Goal: Task Accomplishment & Management: Manage account settings

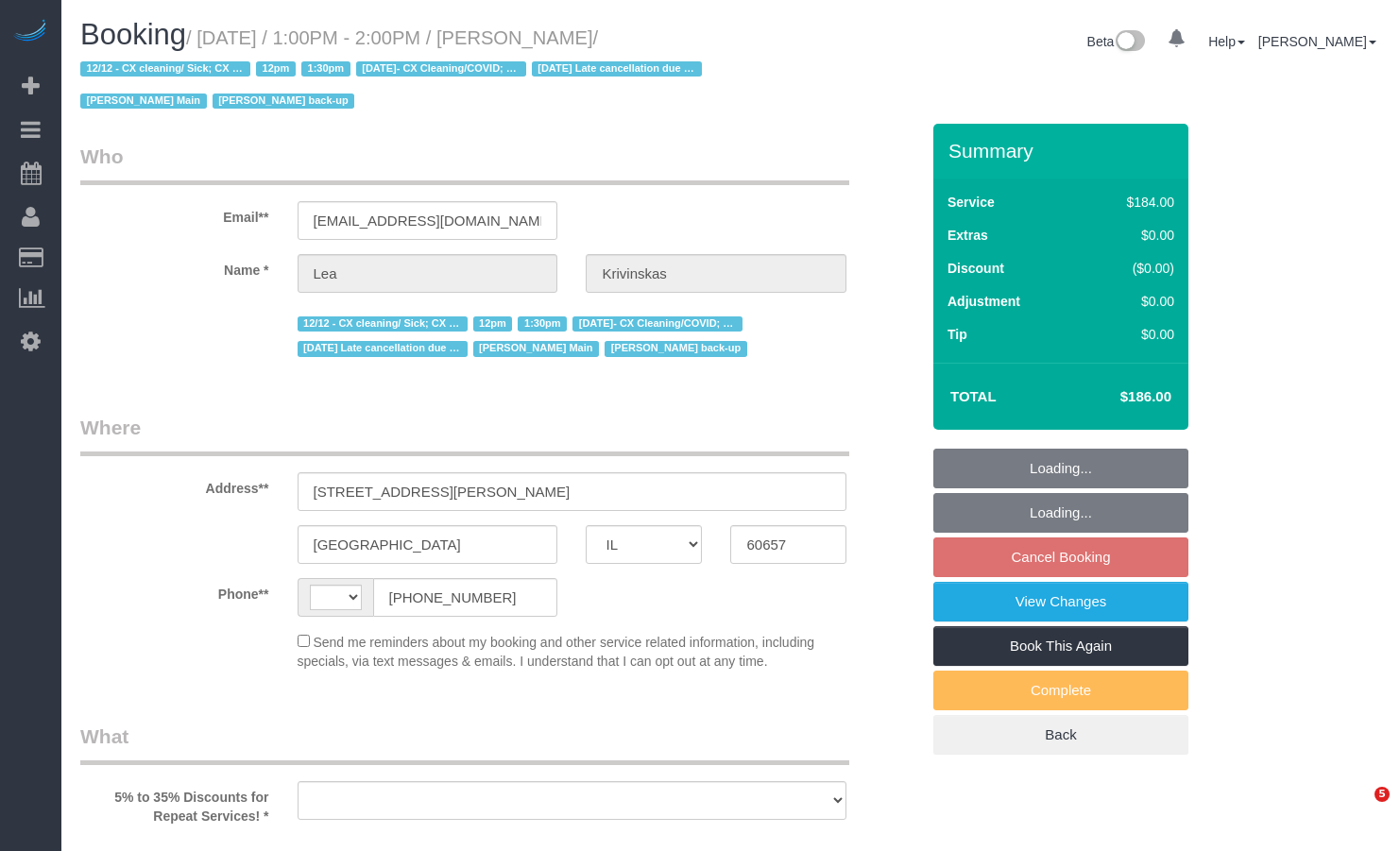
select select "IL"
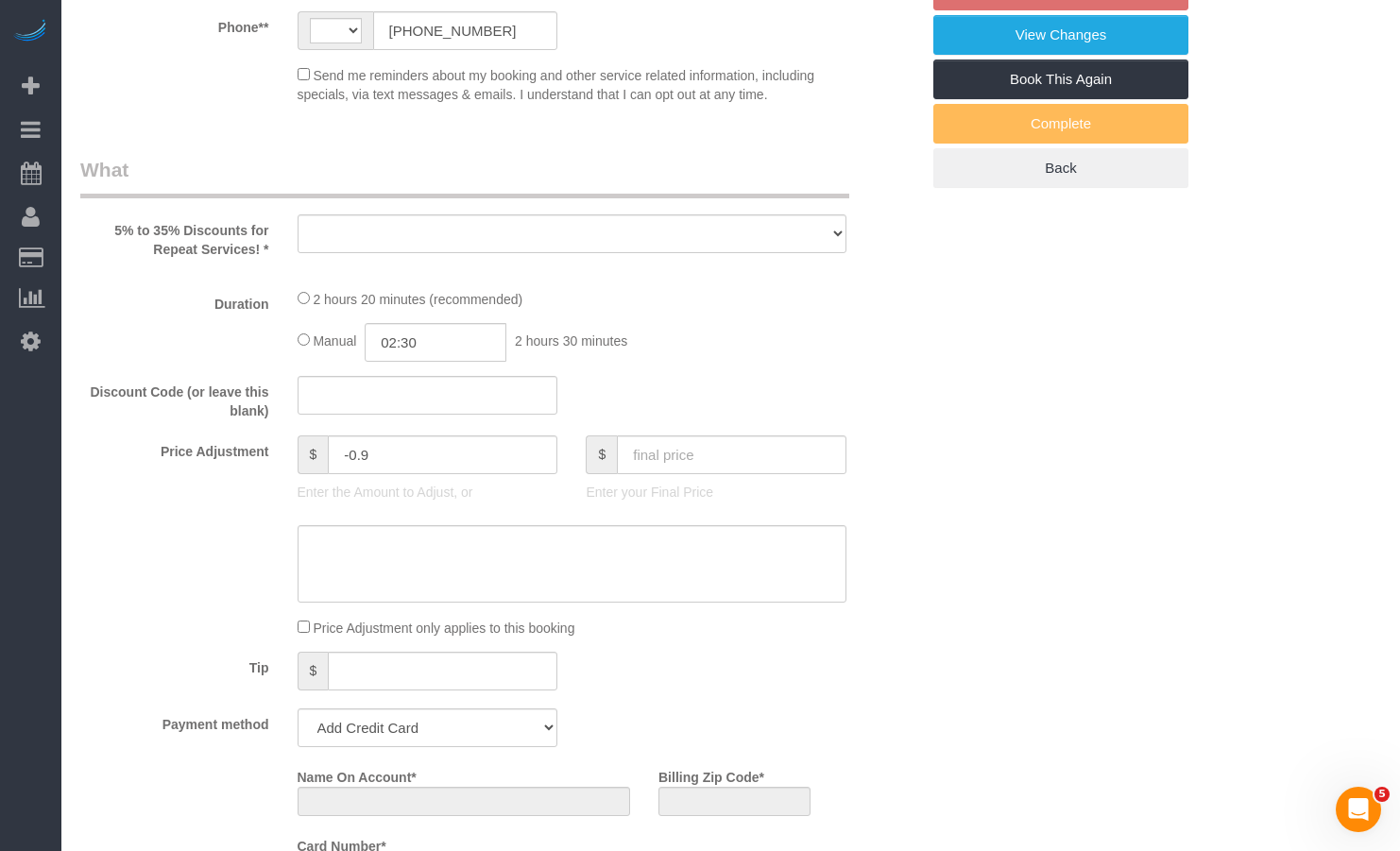
select select "string:[GEOGRAPHIC_DATA]"
select select "string:fspay-b2abf536-f561-42cf-9cf0-0419db74caeb"
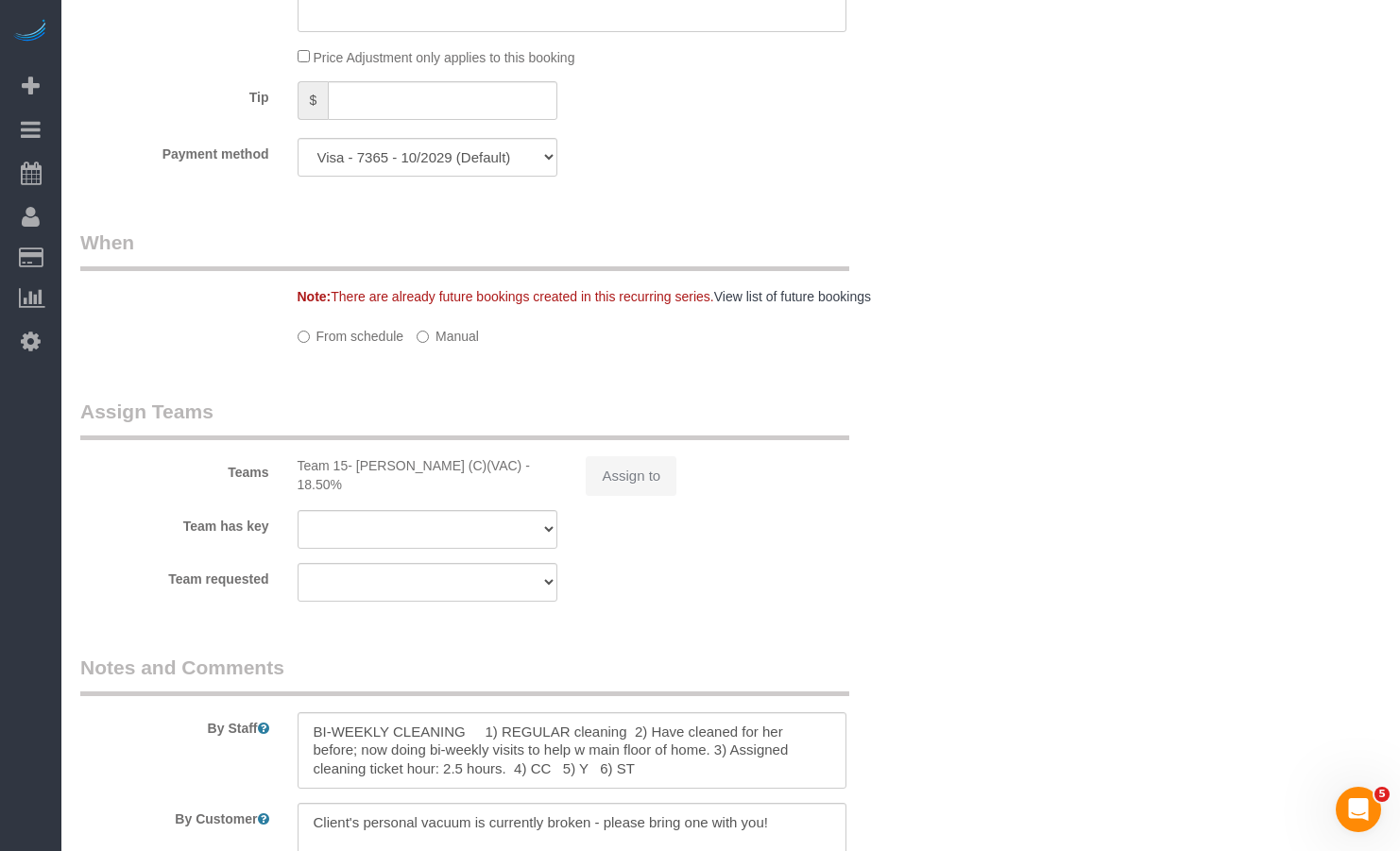
select select "object:841"
select select "512"
select select "7"
select select "number:1"
select select "number:66"
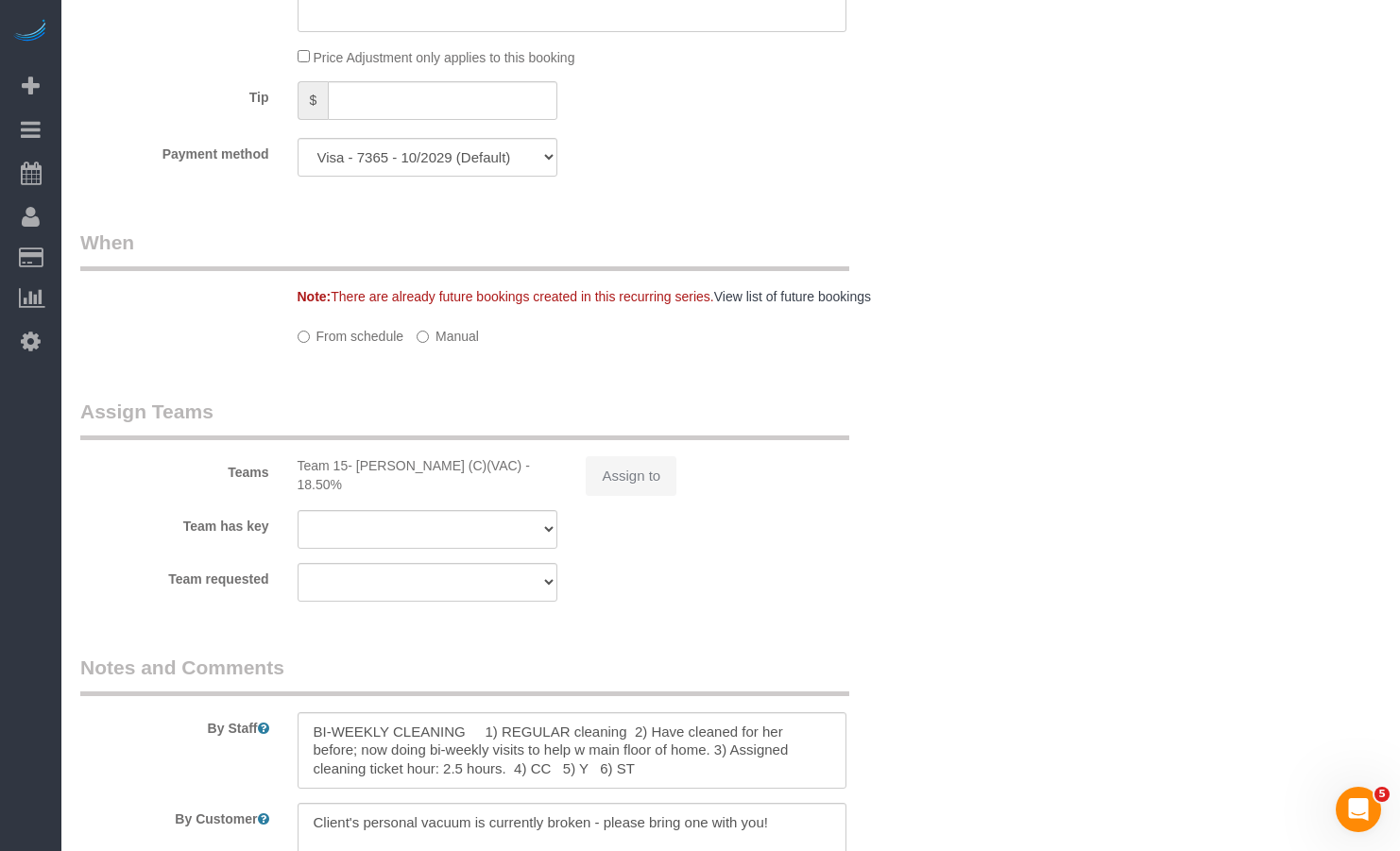
select select "number:139"
select select "number:104"
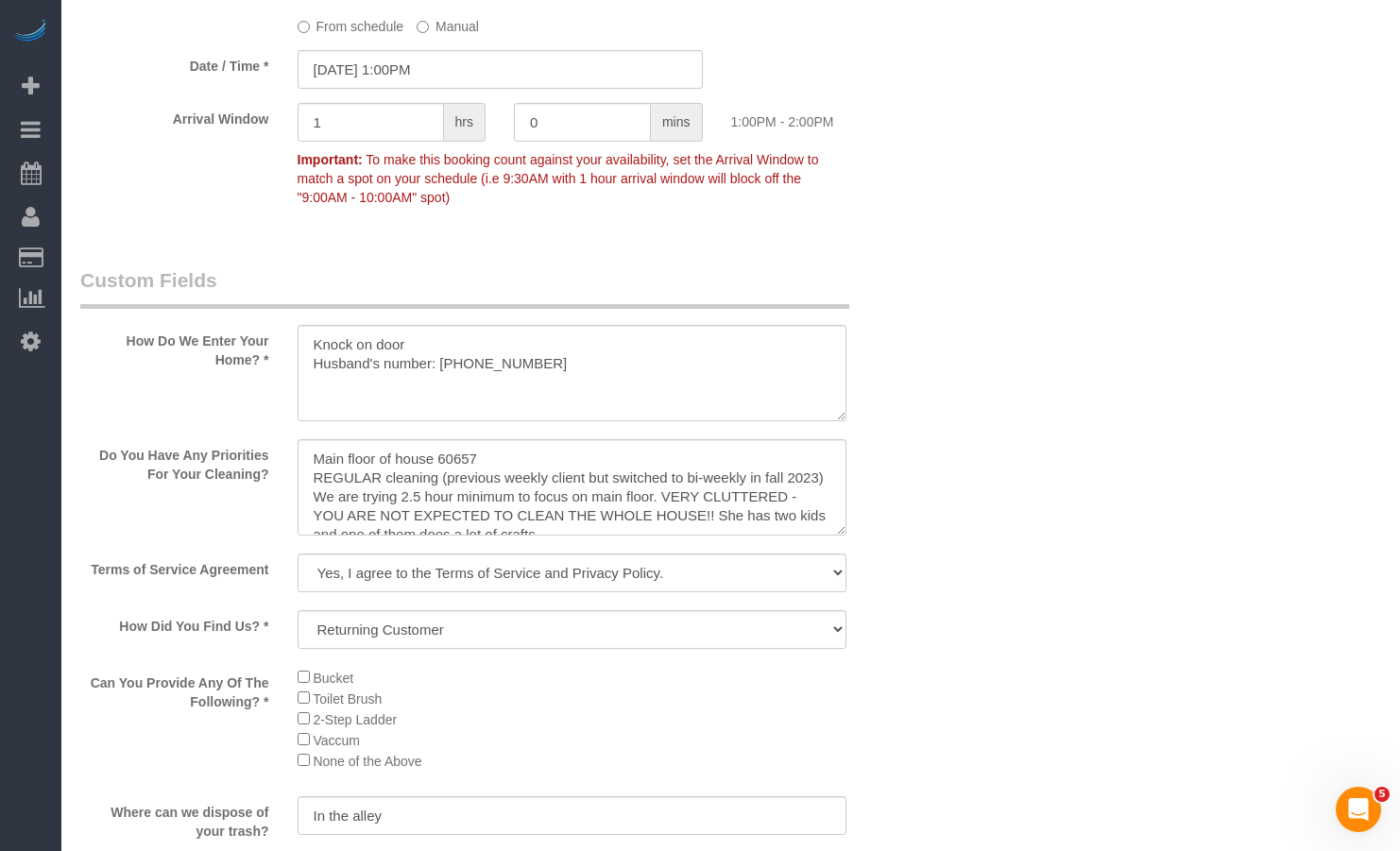
select select "7"
select select "object:1384"
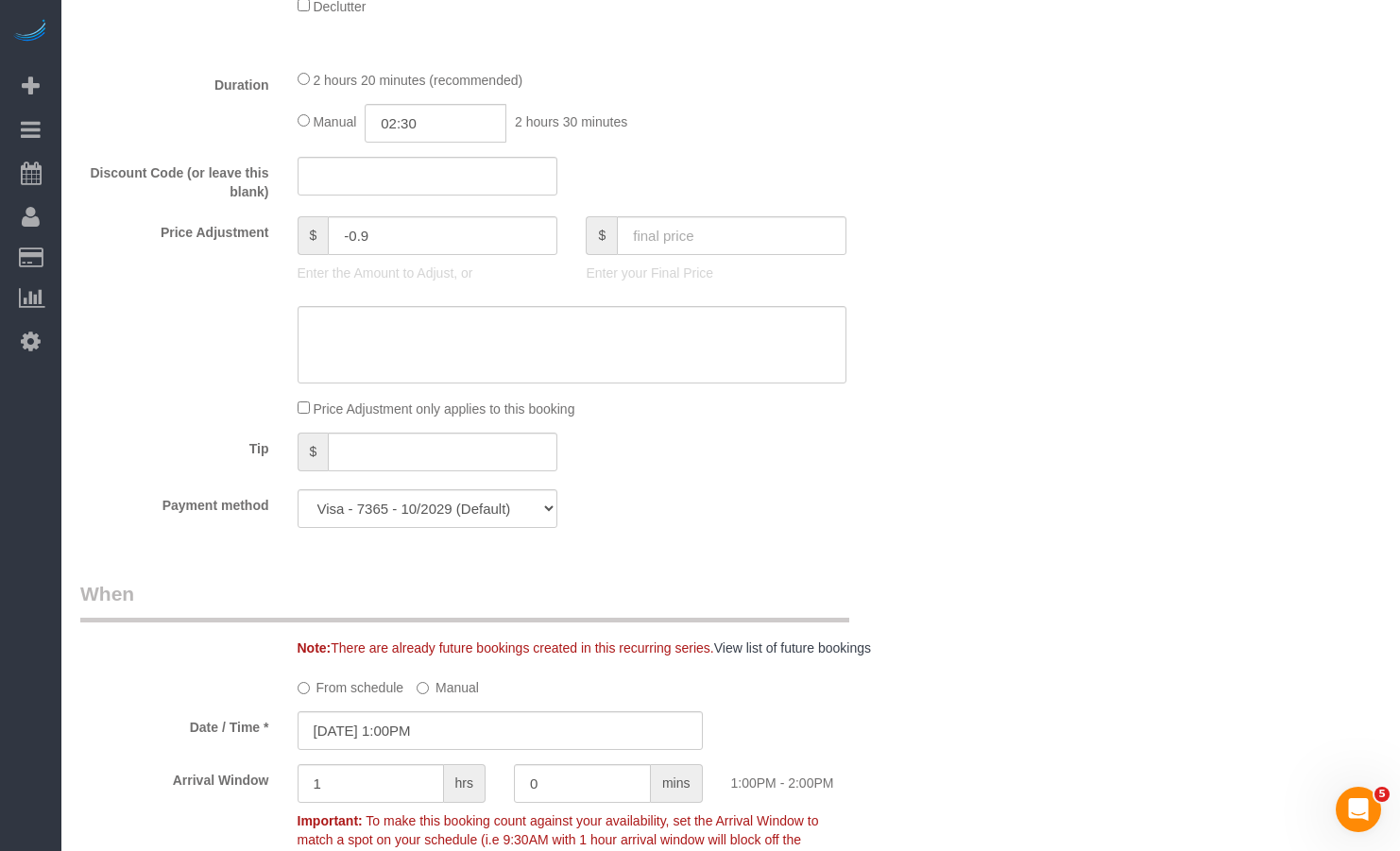
scroll to position [1437, 0]
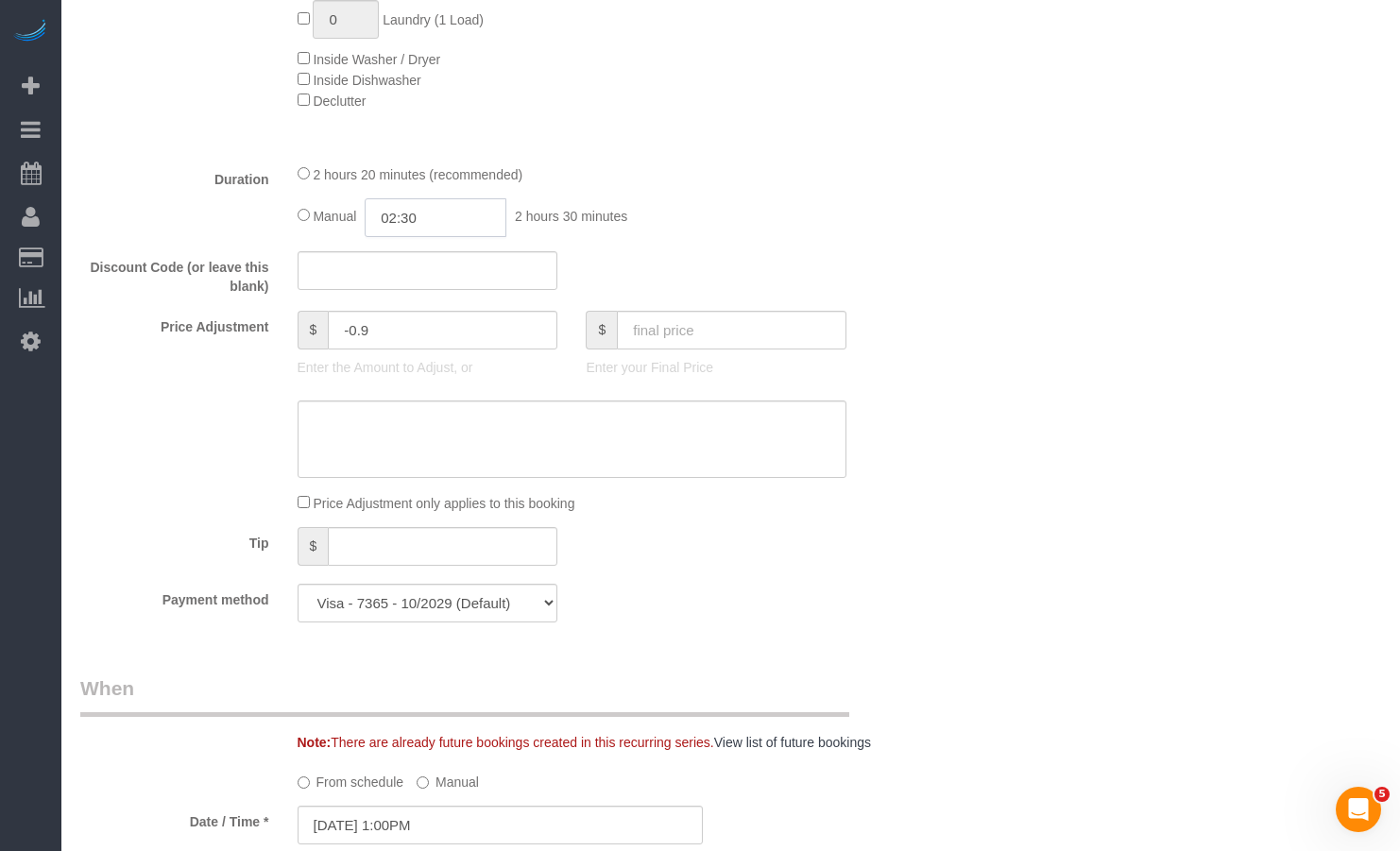
click at [462, 222] on input "02:30" at bounding box center [435, 217] width 141 height 39
type input "0"
type input "03:00"
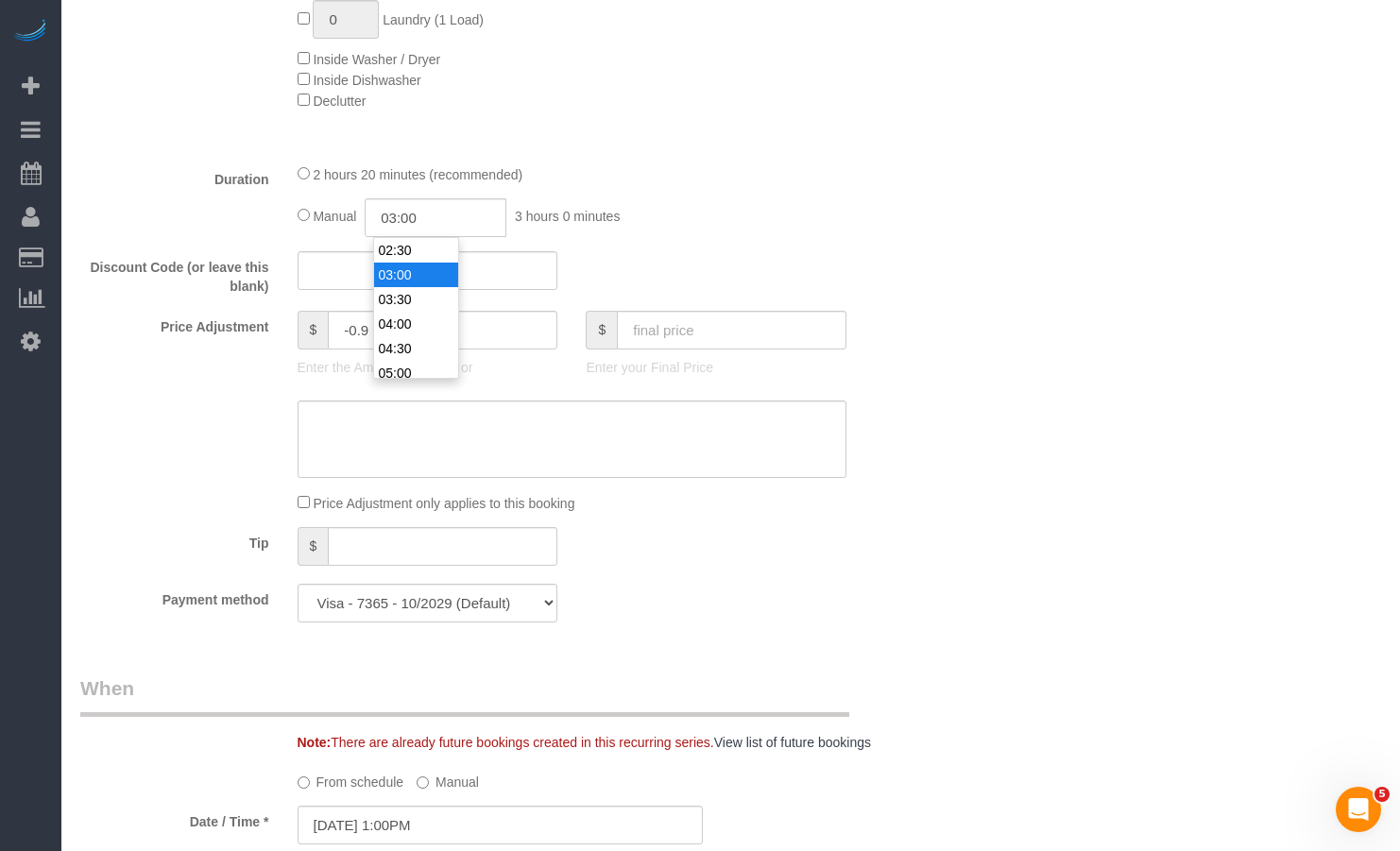
click at [427, 273] on li "03:00" at bounding box center [416, 275] width 84 height 25
click at [882, 188] on div "Duration 2 hours 20 minutes (recommended) Manual 03:00 3 hours 0 minutes" at bounding box center [500, 200] width 867 height 74
click at [533, 422] on textarea at bounding box center [572, 439] width 549 height 77
type textarea "A"
click at [1064, 396] on div "Who Email** [EMAIL_ADDRESS][DOMAIN_NAME] Name * [PERSON_NAME] 12/12 - CX cleani…" at bounding box center [730, 746] width 1300 height 4121
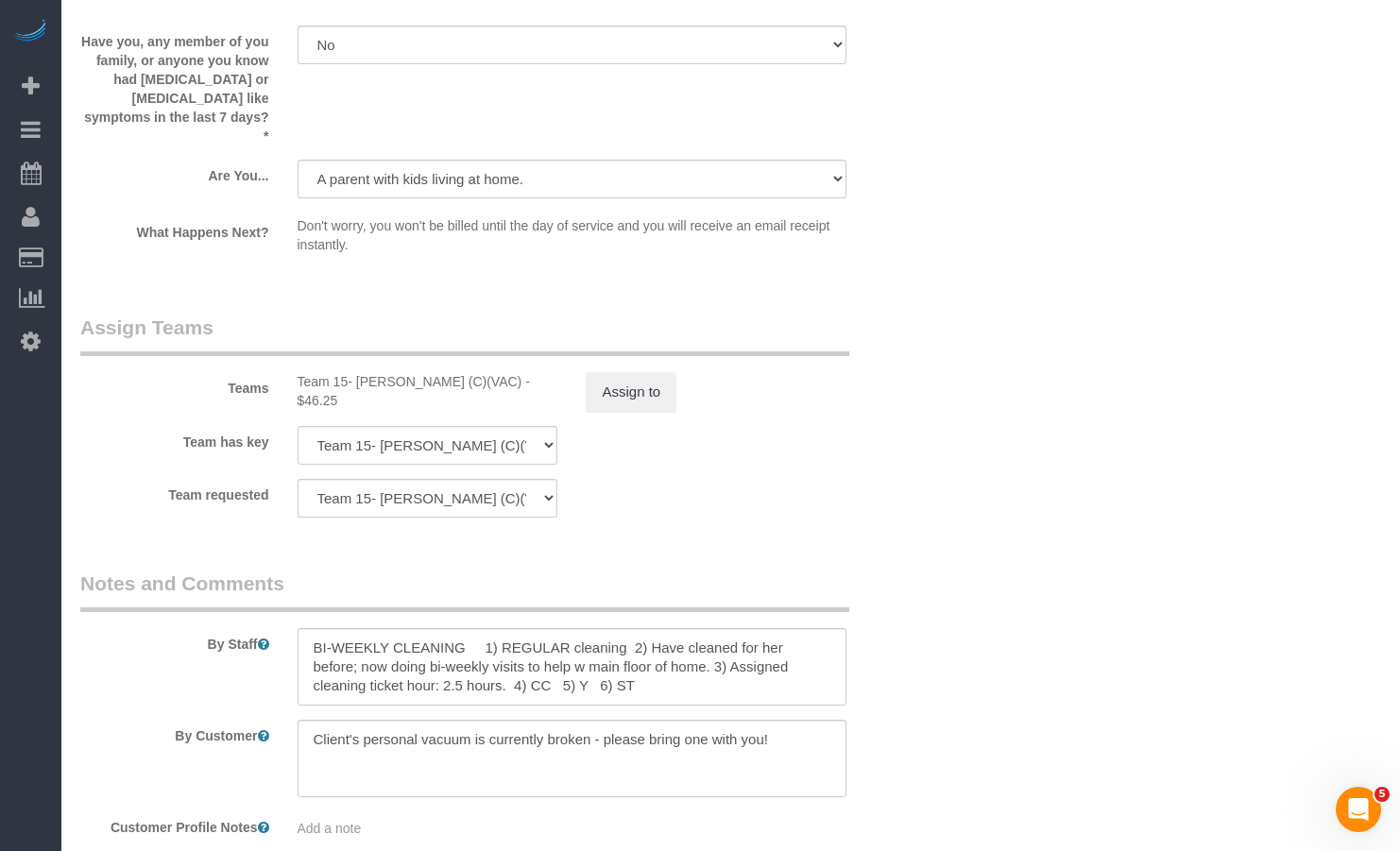
scroll to position [3440, 0]
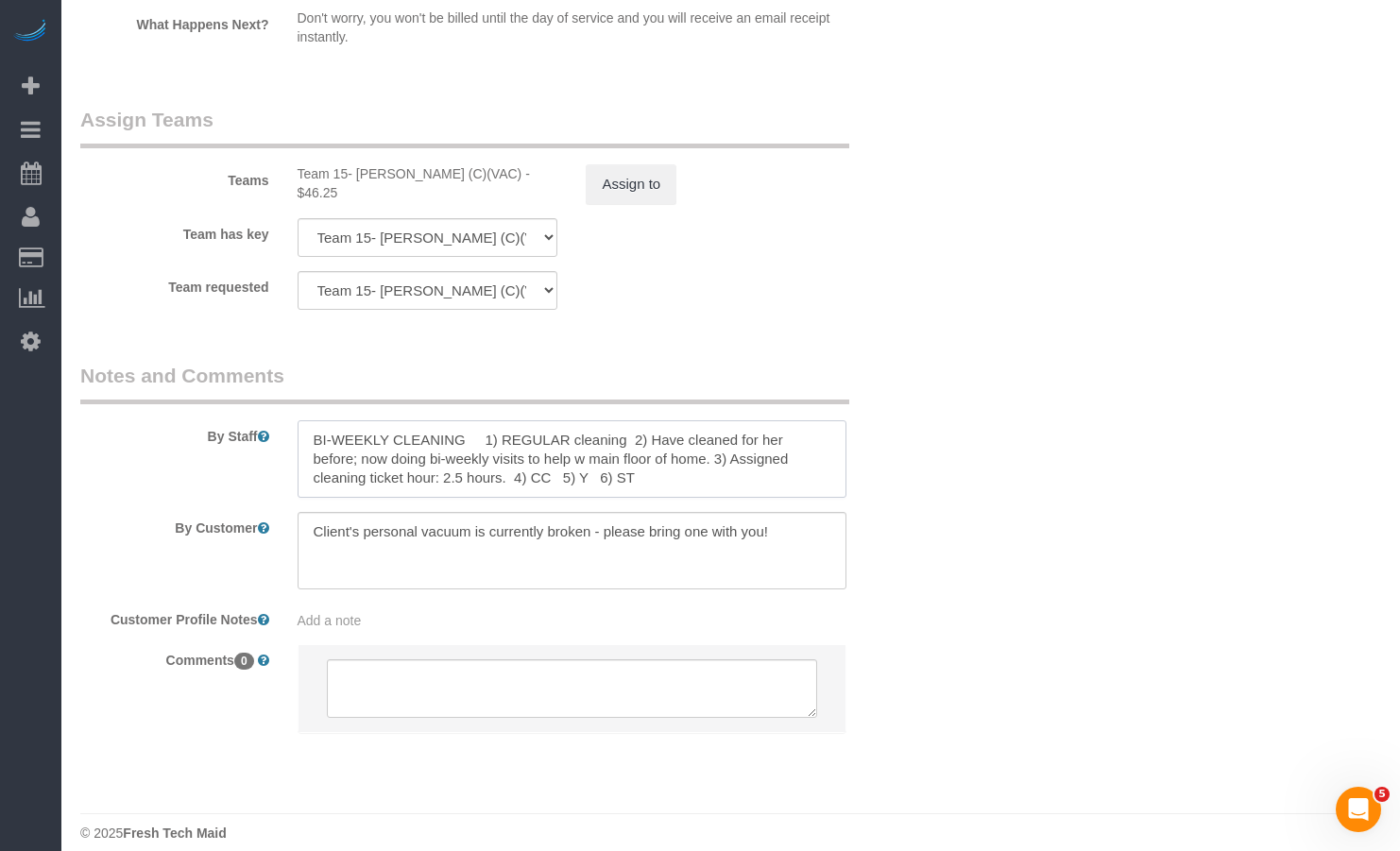
click at [558, 456] on textarea at bounding box center [572, 459] width 549 height 77
click at [700, 445] on textarea at bounding box center [572, 459] width 549 height 77
click at [620, 466] on textarea at bounding box center [572, 459] width 549 height 77
click at [657, 429] on textarea at bounding box center [572, 459] width 549 height 77
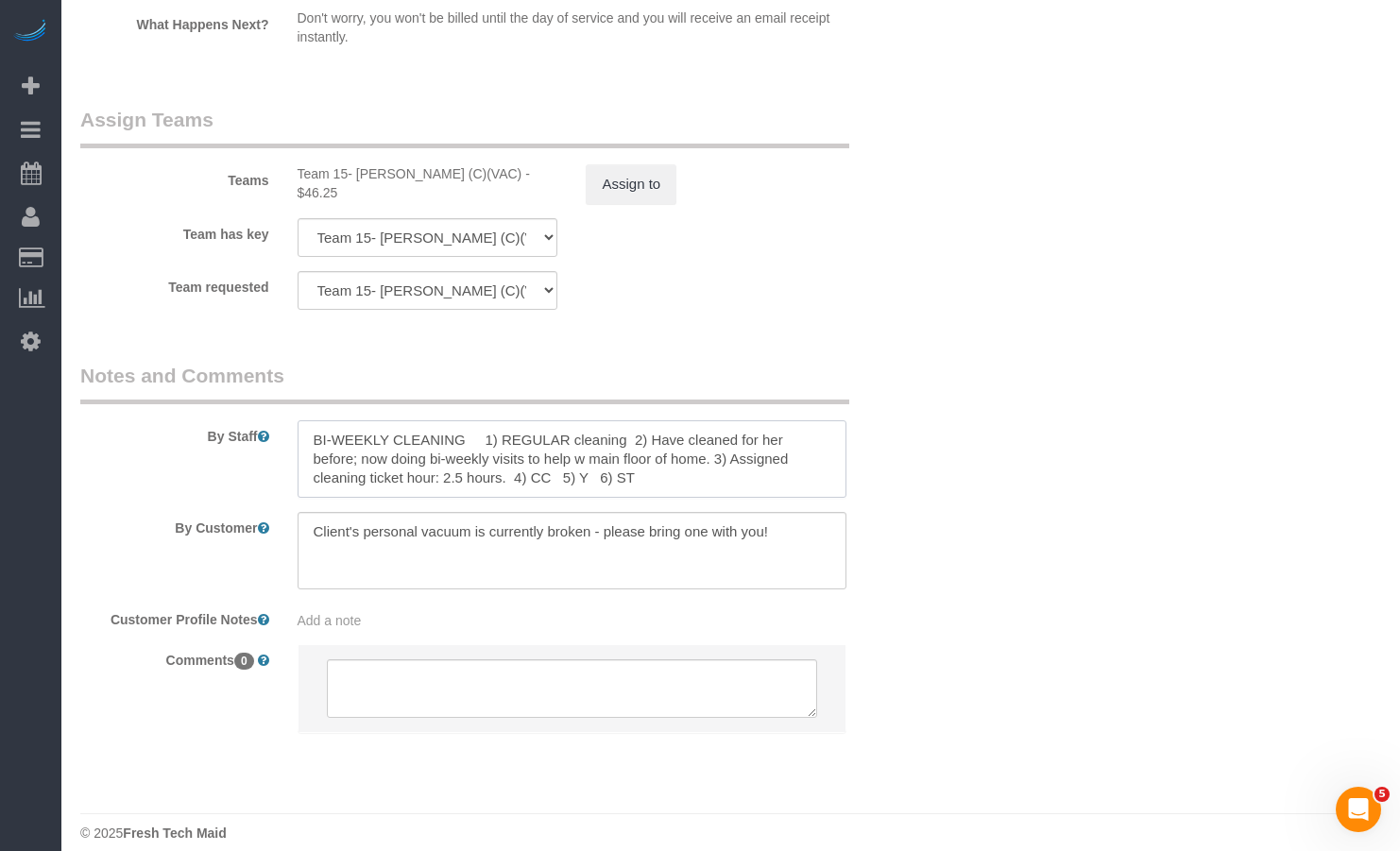
click at [631, 440] on textarea at bounding box center [572, 459] width 549 height 77
click at [785, 430] on textarea at bounding box center [572, 459] width 549 height 77
click at [631, 446] on textarea at bounding box center [572, 459] width 549 height 77
click at [608, 461] on textarea at bounding box center [572, 459] width 549 height 77
click at [707, 442] on textarea at bounding box center [572, 459] width 549 height 77
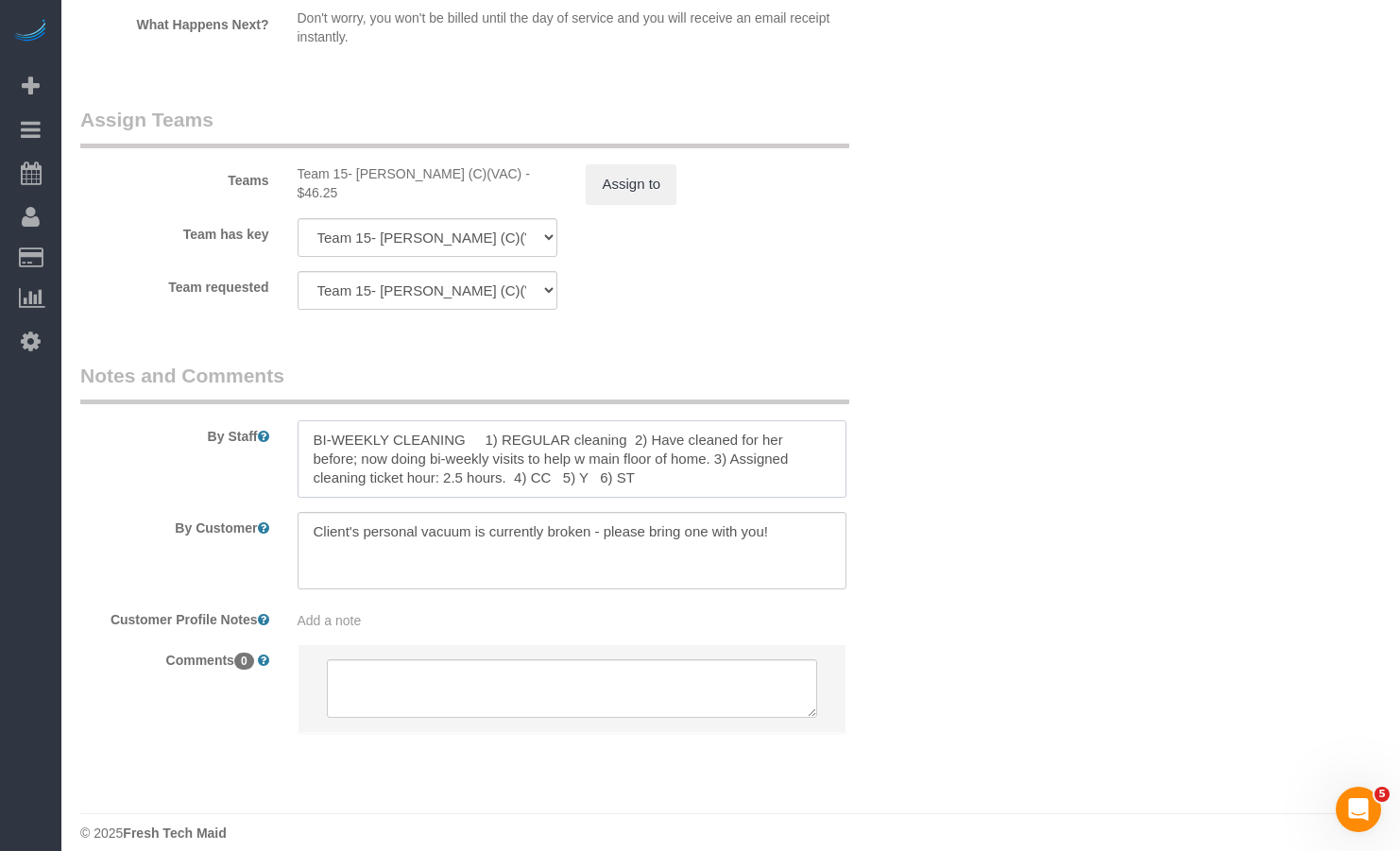
click at [572, 458] on textarea at bounding box center [572, 459] width 549 height 77
click at [491, 456] on textarea at bounding box center [572, 459] width 549 height 77
click at [370, 461] on textarea at bounding box center [572, 459] width 549 height 77
click at [387, 466] on textarea at bounding box center [572, 459] width 549 height 77
click at [392, 461] on textarea at bounding box center [572, 459] width 549 height 77
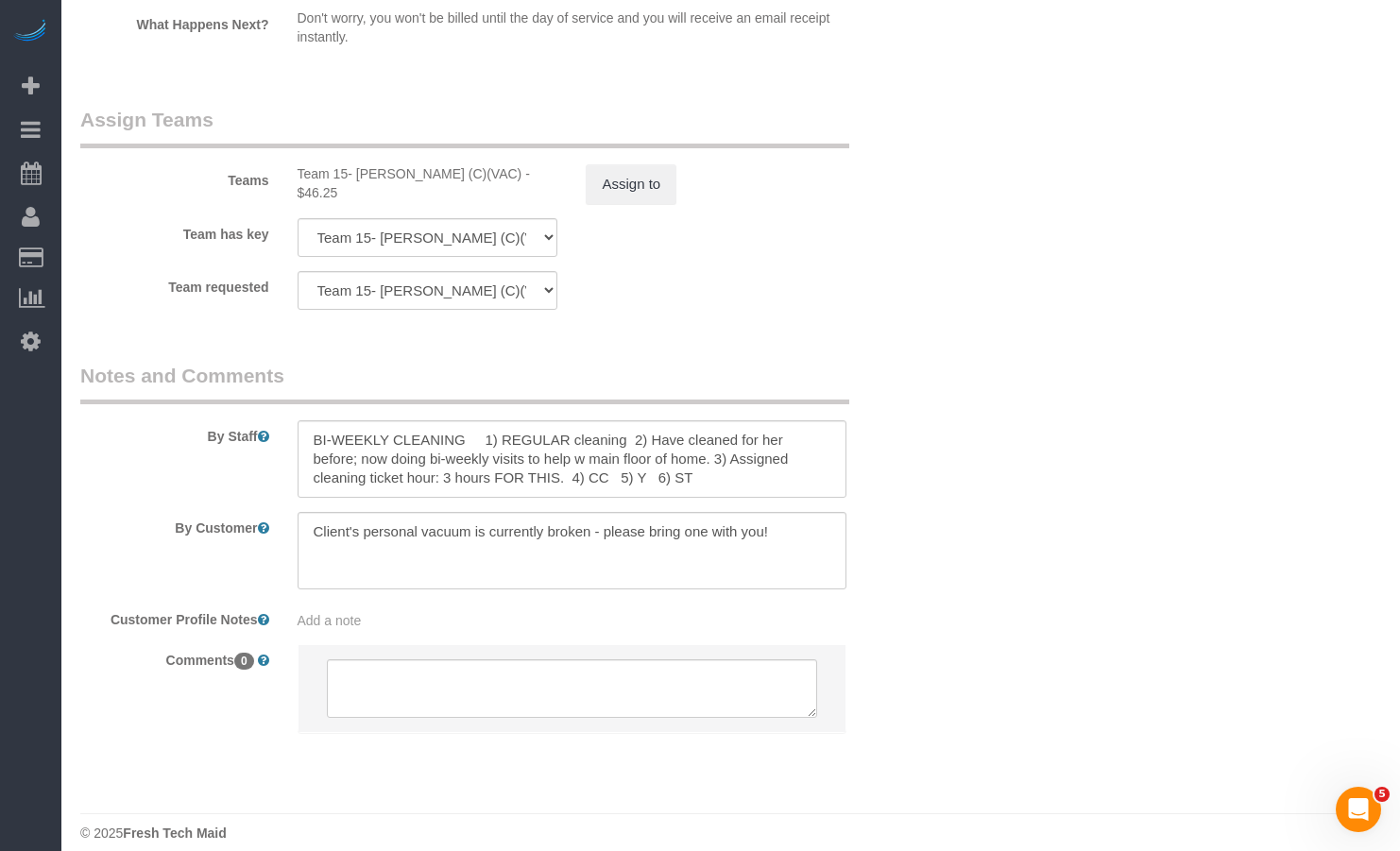
click at [723, 533] on textarea at bounding box center [572, 551] width 549 height 77
click at [618, 457] on textarea at bounding box center [572, 459] width 549 height 77
click at [680, 447] on textarea at bounding box center [572, 459] width 549 height 77
click at [547, 441] on textarea at bounding box center [572, 459] width 549 height 77
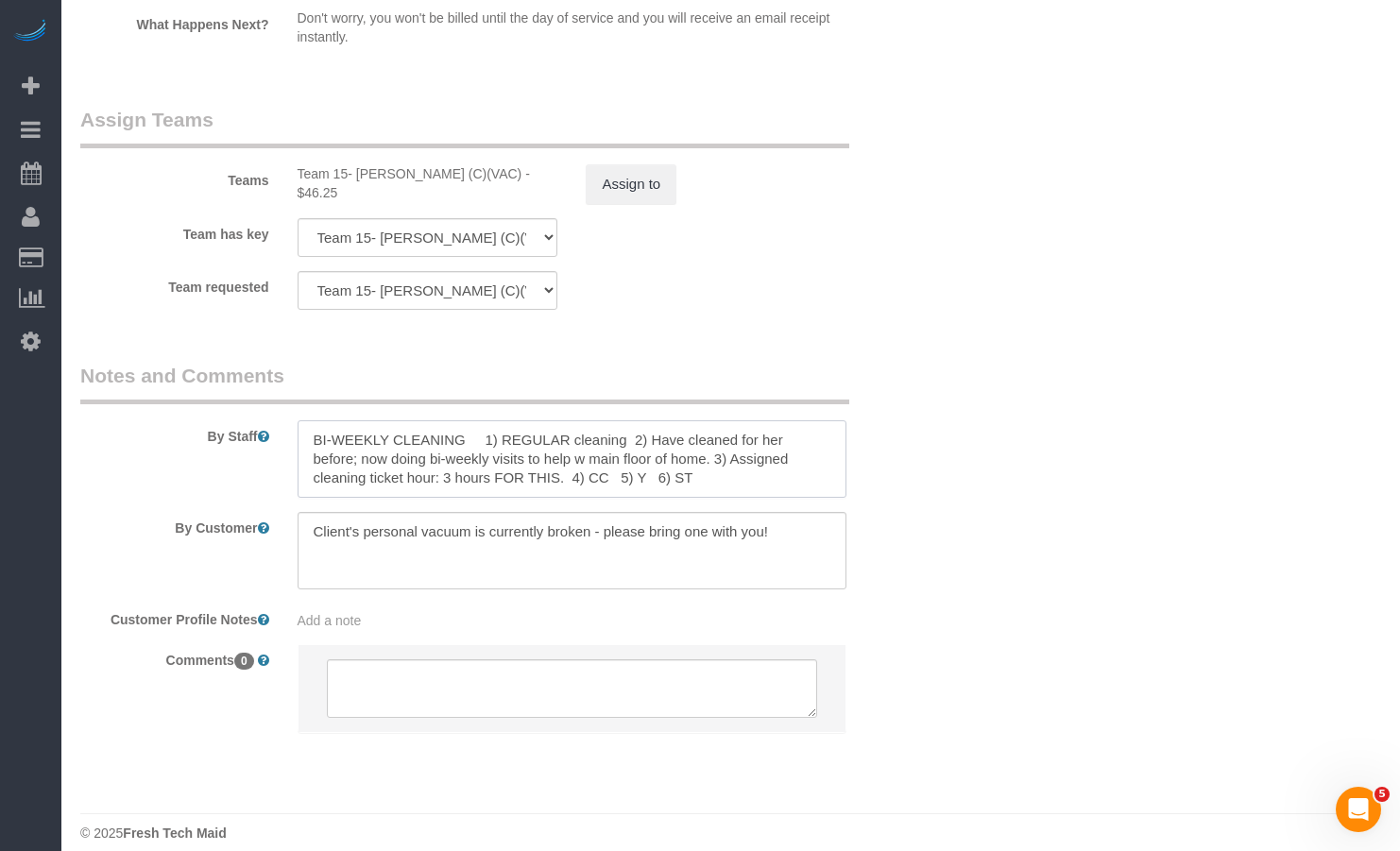
click at [424, 457] on textarea at bounding box center [572, 459] width 549 height 77
click at [402, 459] on textarea at bounding box center [572, 459] width 549 height 77
click at [447, 460] on textarea at bounding box center [572, 459] width 549 height 77
click at [465, 455] on textarea at bounding box center [572, 459] width 549 height 77
drag, startPoint x: 461, startPoint y: 458, endPoint x: 401, endPoint y: 462, distance: 60.1
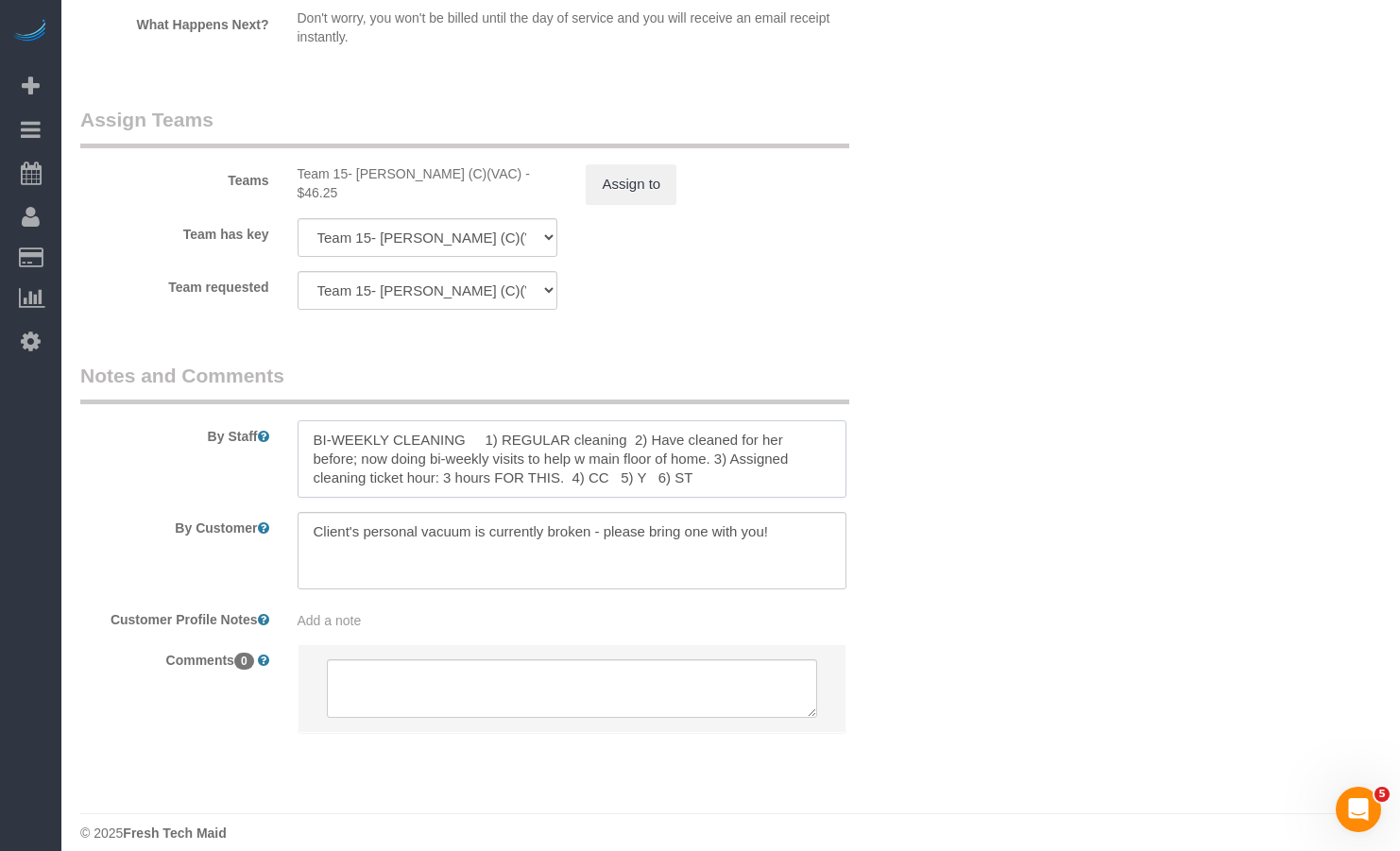
click at [401, 462] on textarea at bounding box center [572, 459] width 549 height 77
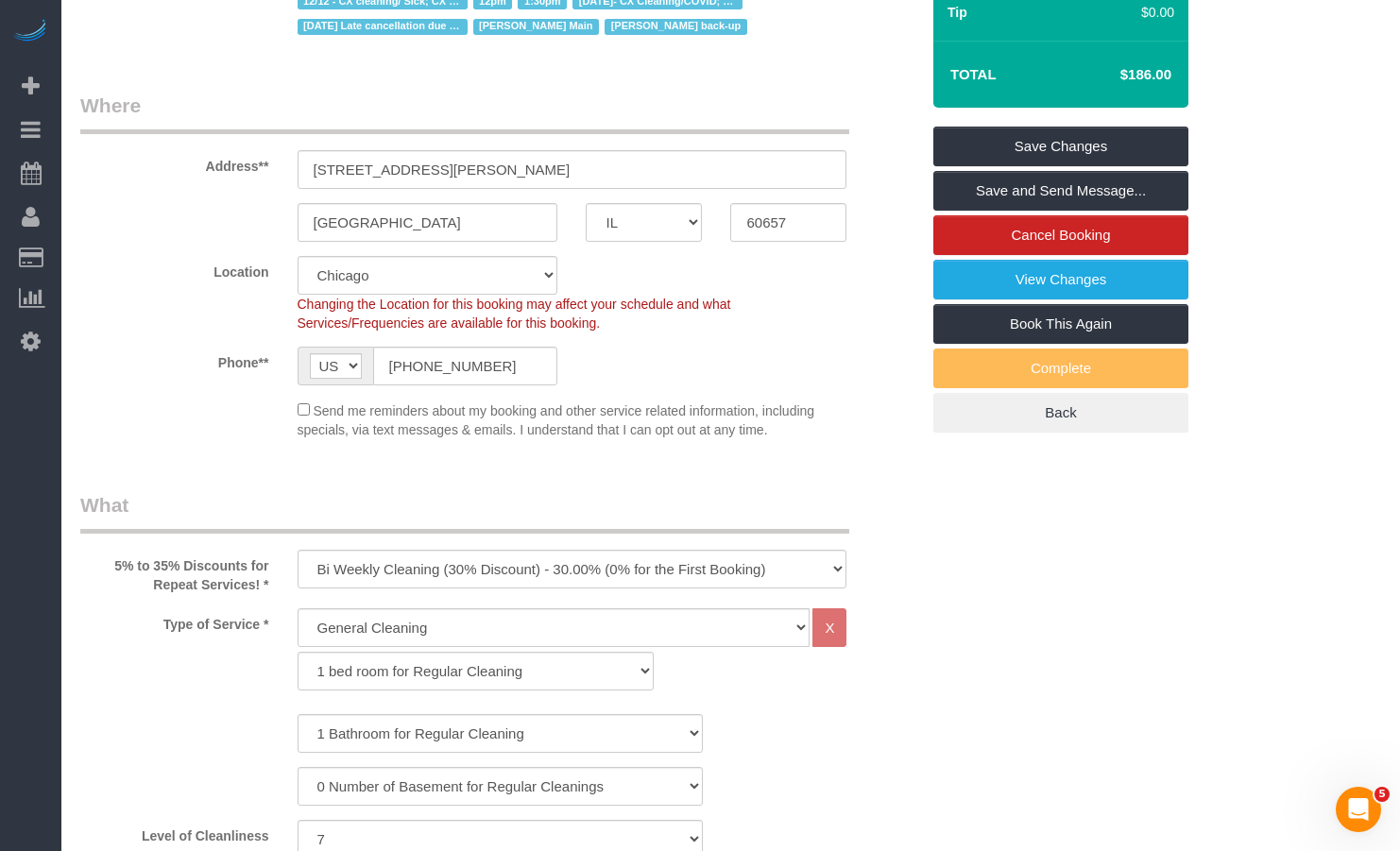
scroll to position [0, 0]
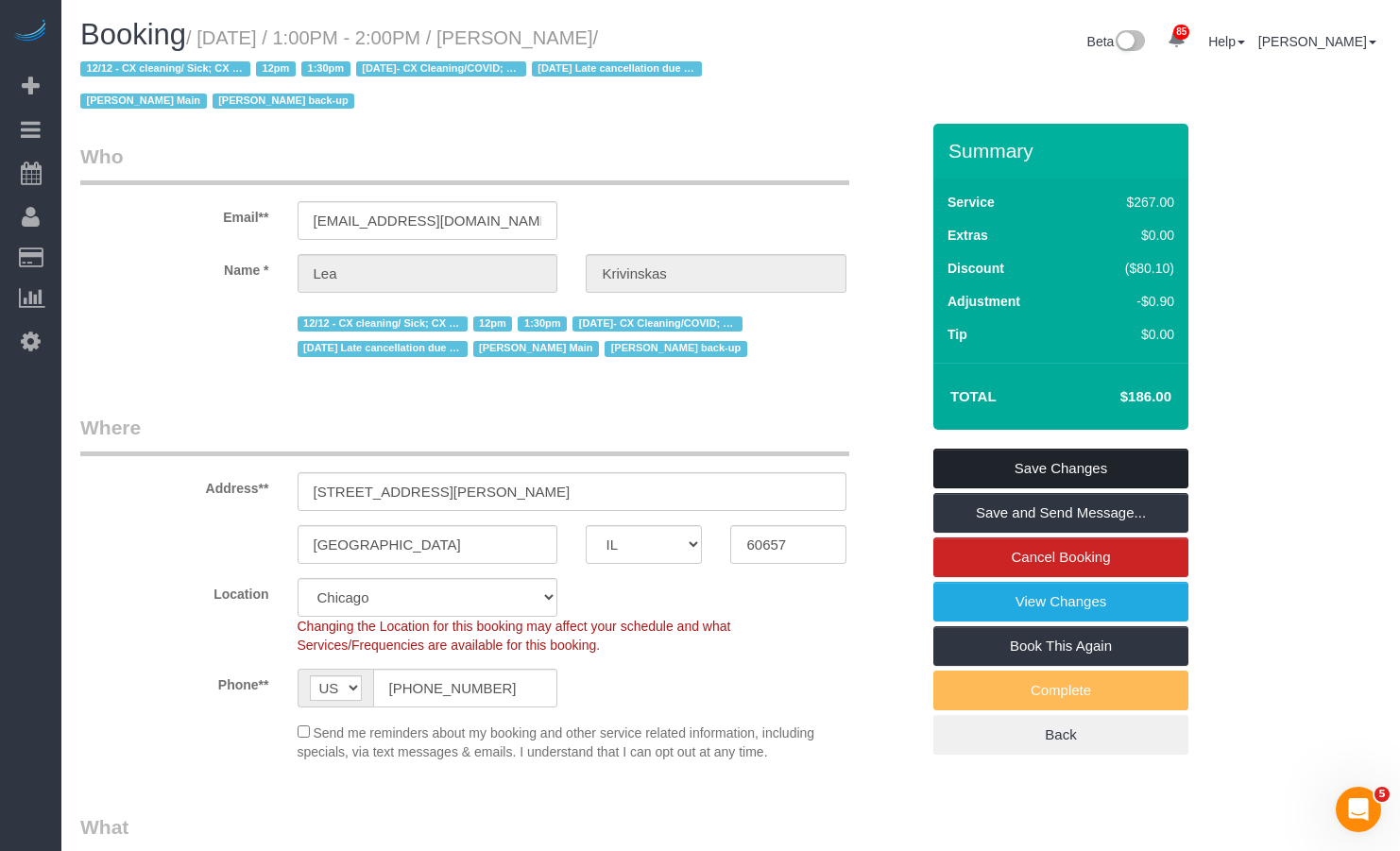
type textarea "BI-WEEKLY CLEANING 1) REGULAR cleaning 2) Have cleaned for her before; now doin…"
click at [1075, 466] on link "Save Changes" at bounding box center [1060, 468] width 255 height 40
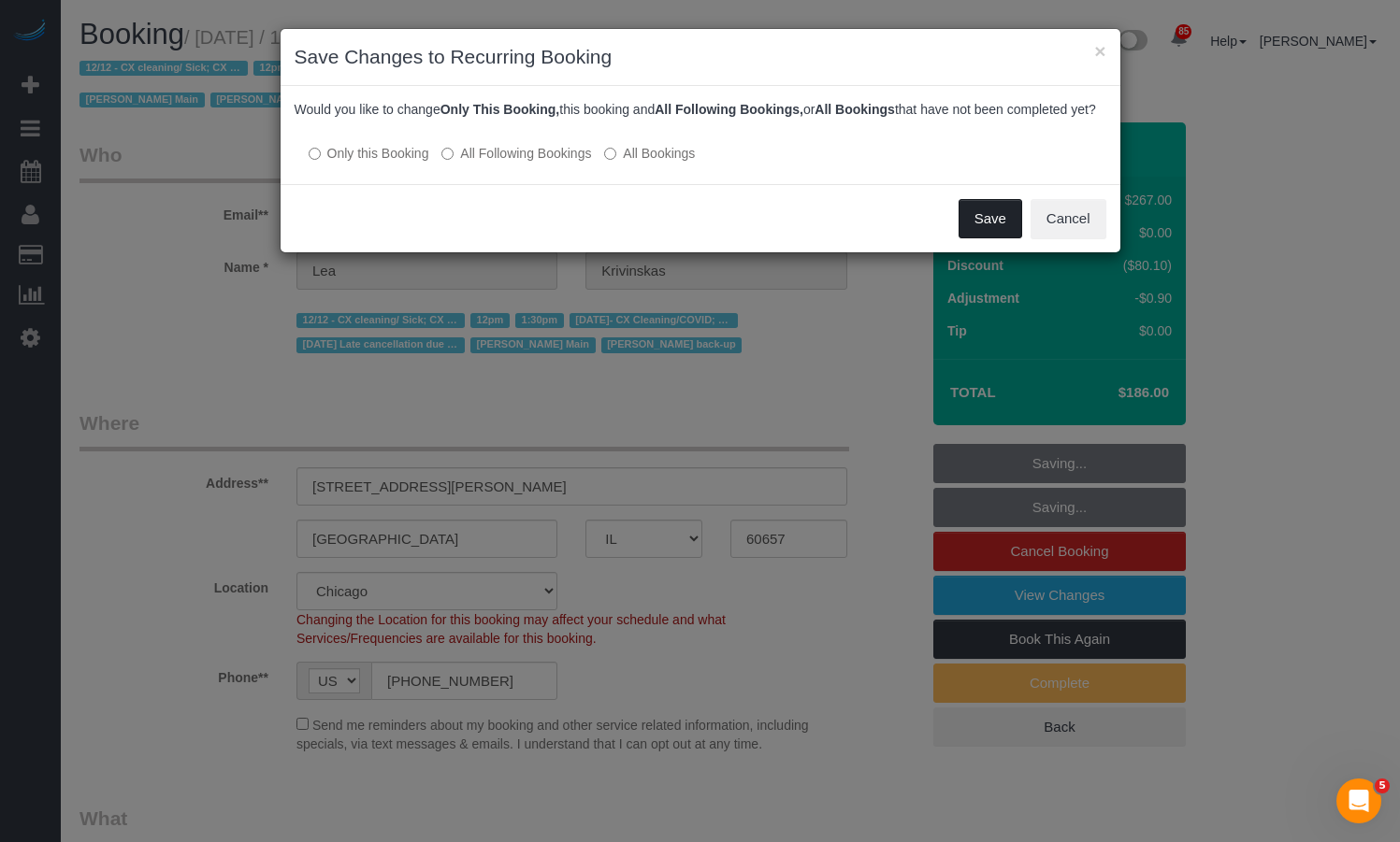
click at [986, 230] on button "Save" at bounding box center [990, 219] width 64 height 39
